Goal: Information Seeking & Learning: Learn about a topic

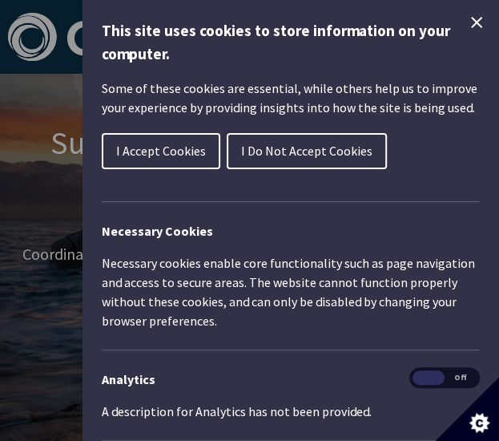
click at [135, 143] on span "I Accept Cookies" at bounding box center [161, 151] width 90 height 16
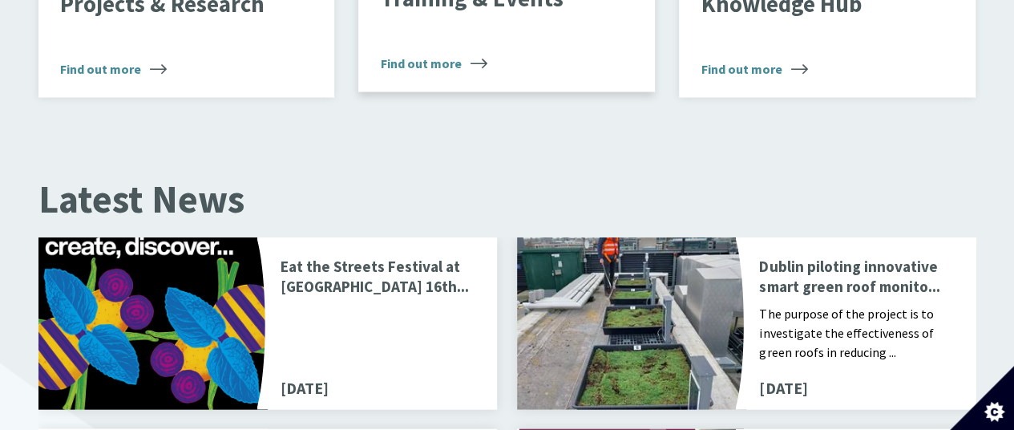
scroll to position [1649, 0]
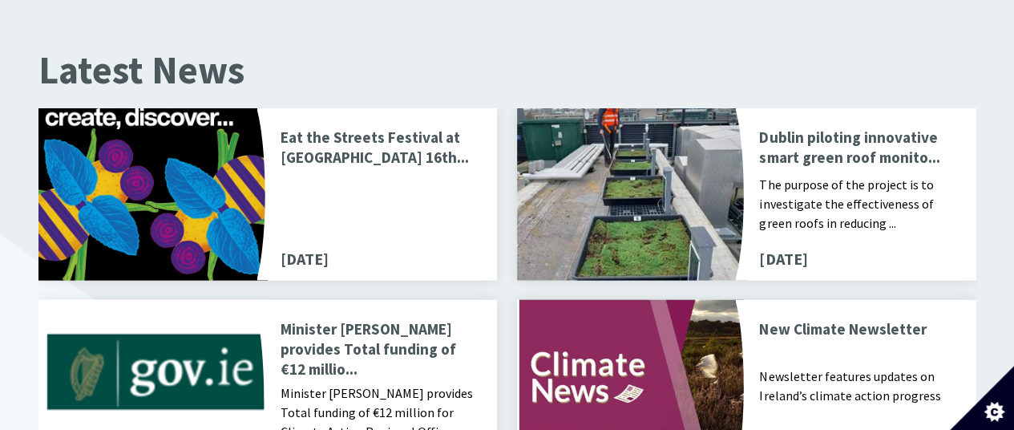
click at [467, 131] on p "Eat the Streets Festival at Richmond Barracks 16th..." at bounding box center [379, 148] width 197 height 43
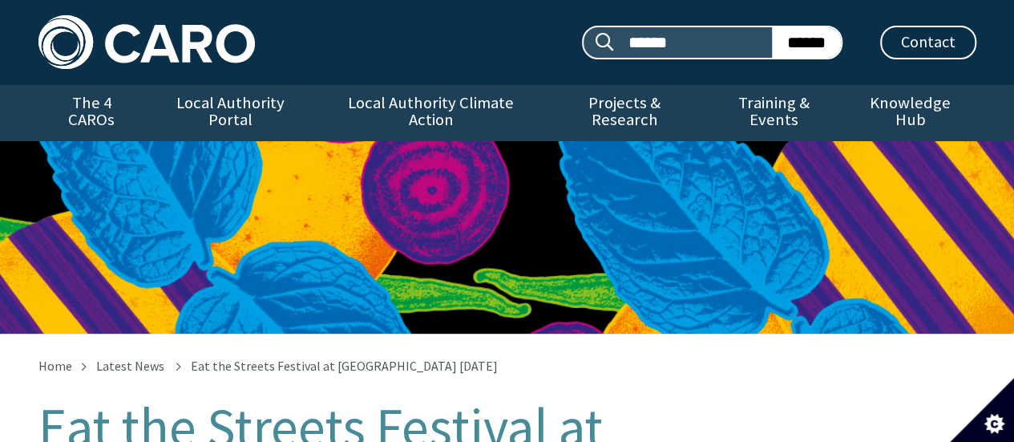
click at [205, 60] on img at bounding box center [146, 42] width 216 height 54
